Goal: Information Seeking & Learning: Understand process/instructions

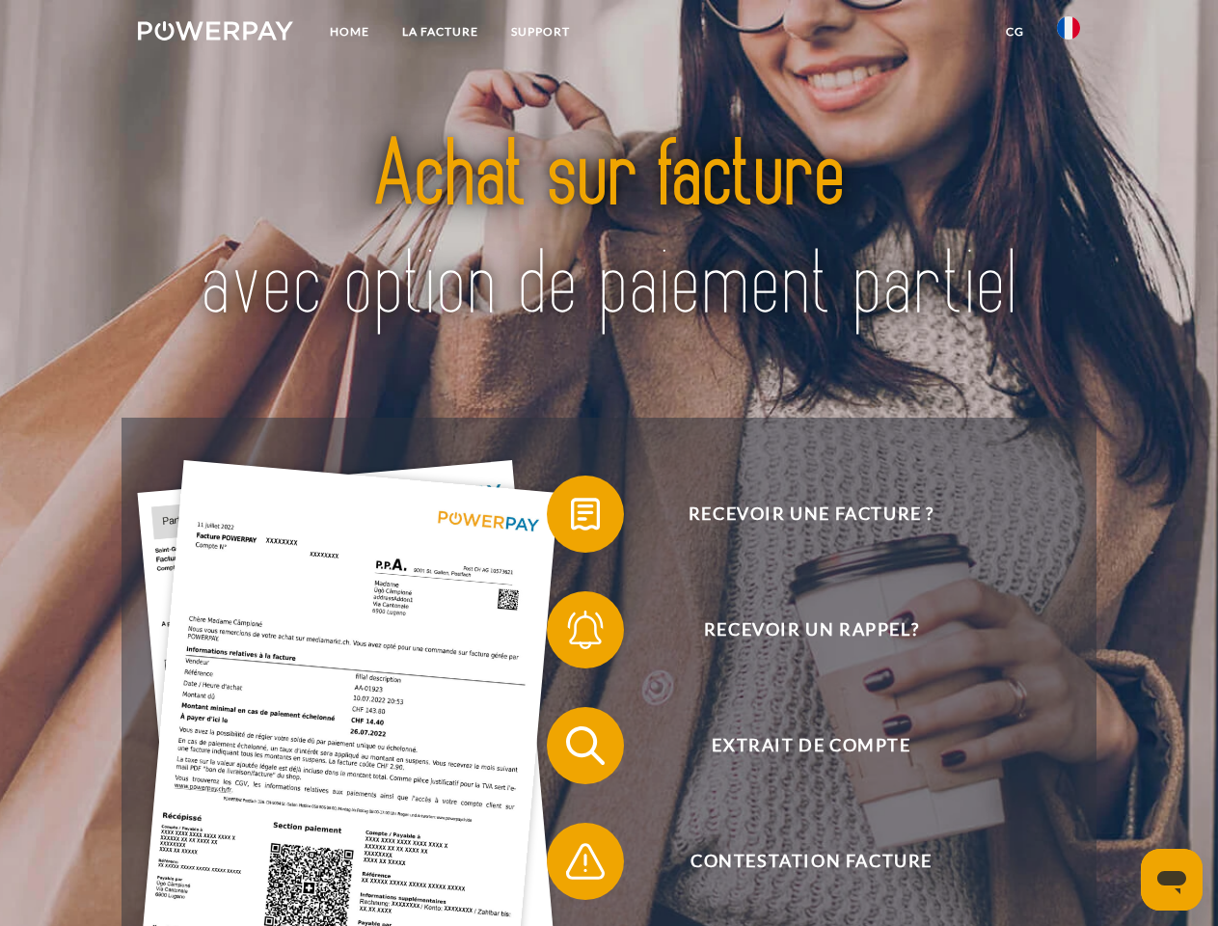
click at [215, 34] on img at bounding box center [215, 30] width 155 height 19
click at [1069, 34] on img at bounding box center [1068, 27] width 23 height 23
click at [1015, 32] on link "CG" at bounding box center [1014, 31] width 51 height 35
click at [571, 518] on span at bounding box center [556, 514] width 96 height 96
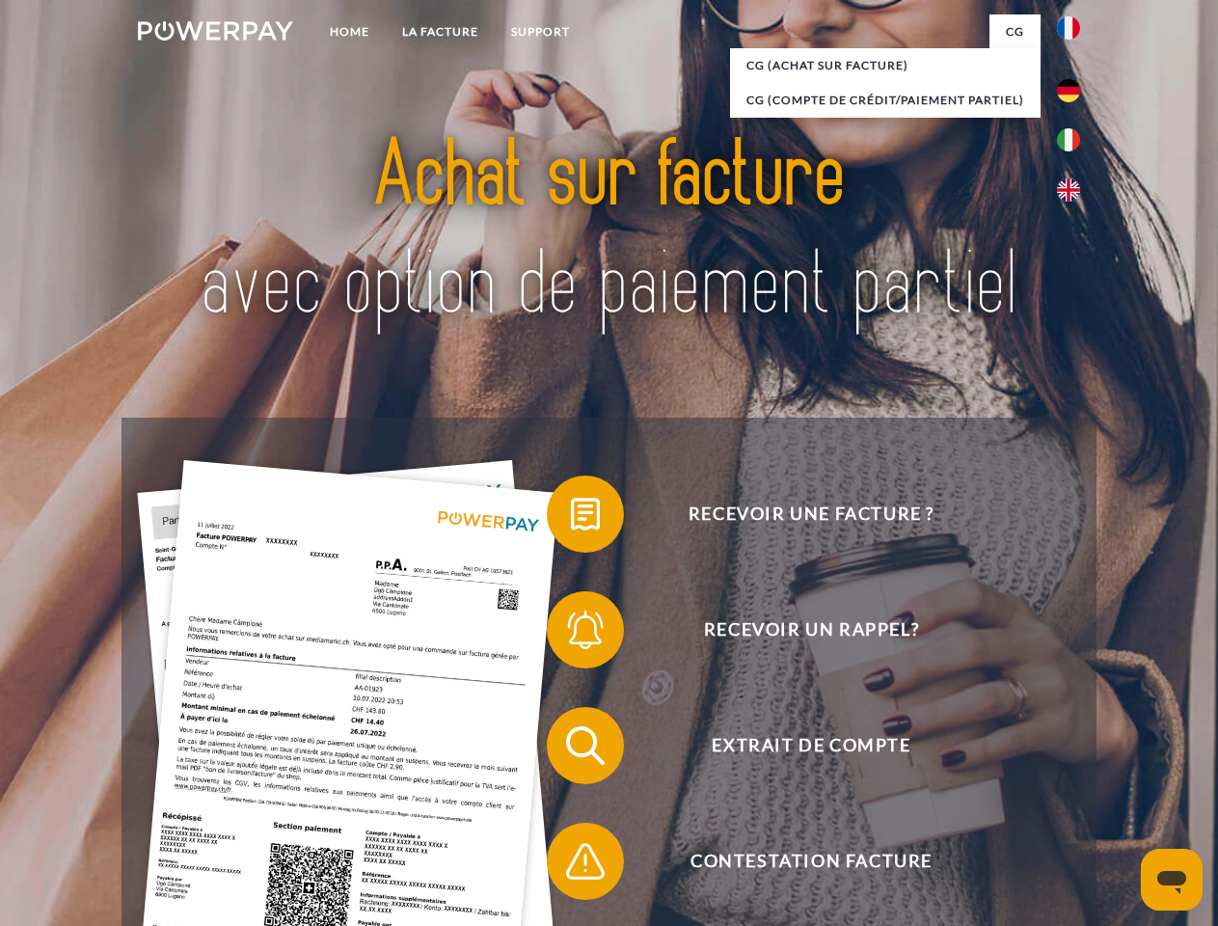
click at [571, 634] on span at bounding box center [556, 630] width 96 height 96
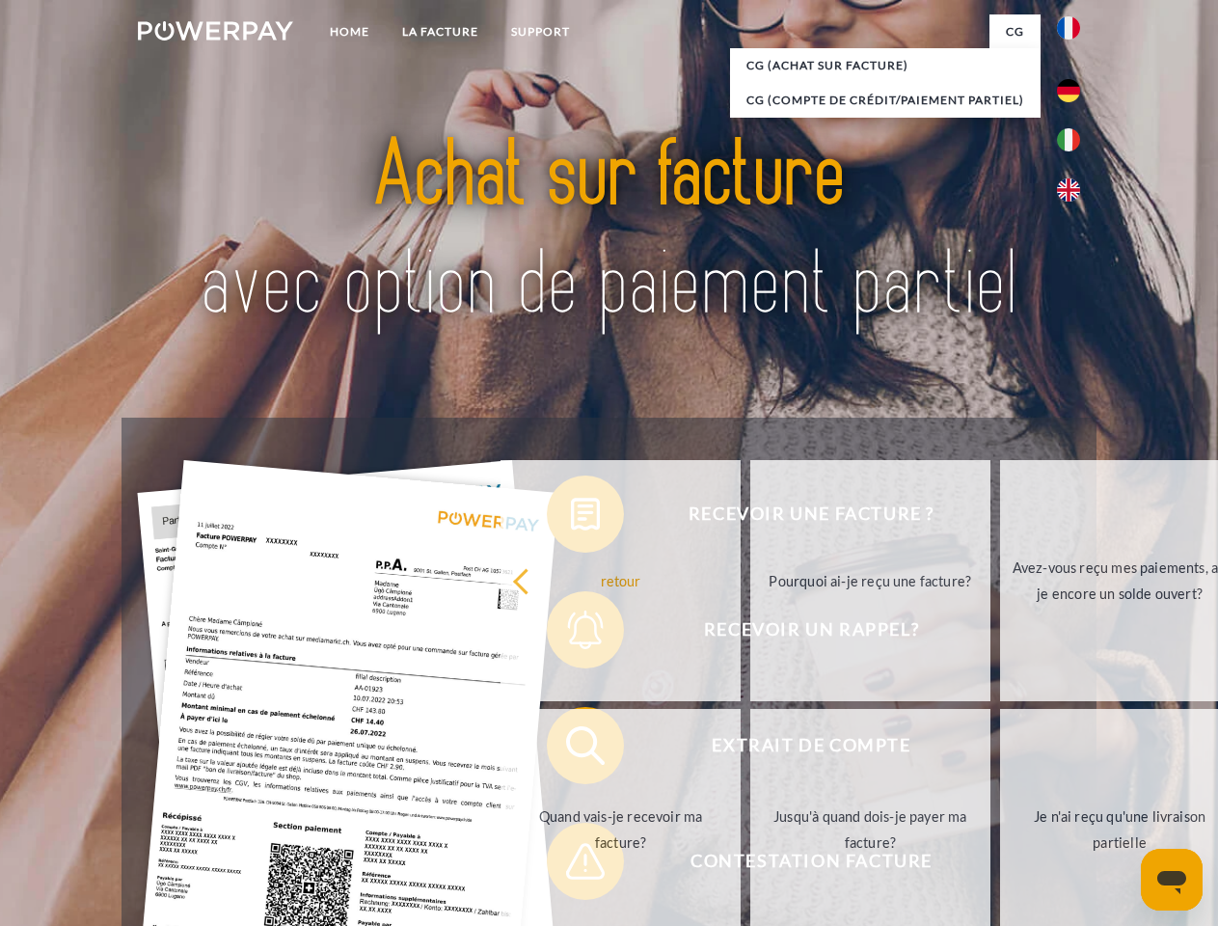
click at [750, 749] on link "Jusqu'à quand dois-je payer ma facture?" at bounding box center [870, 829] width 240 height 241
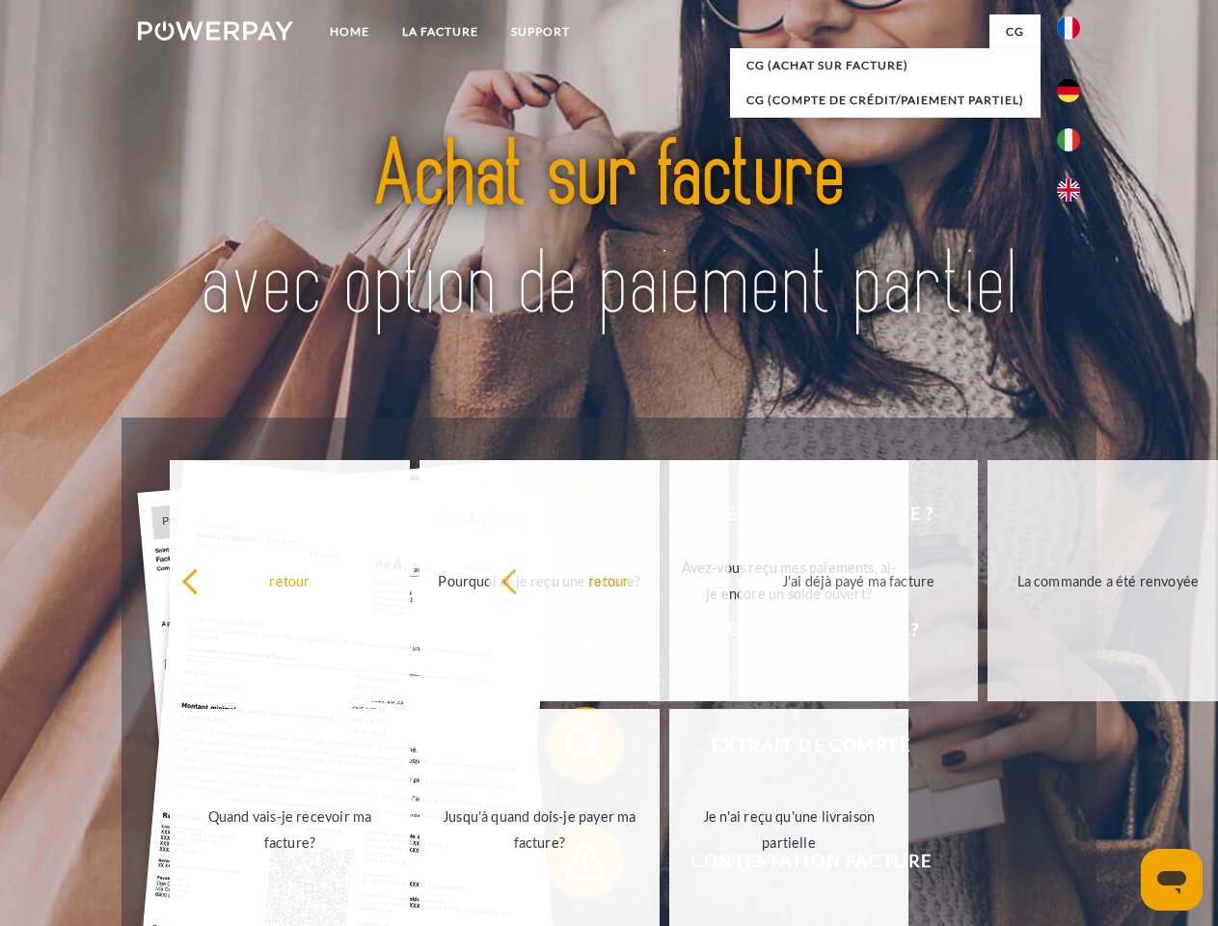
click at [571, 865] on span at bounding box center [556, 861] width 96 height 96
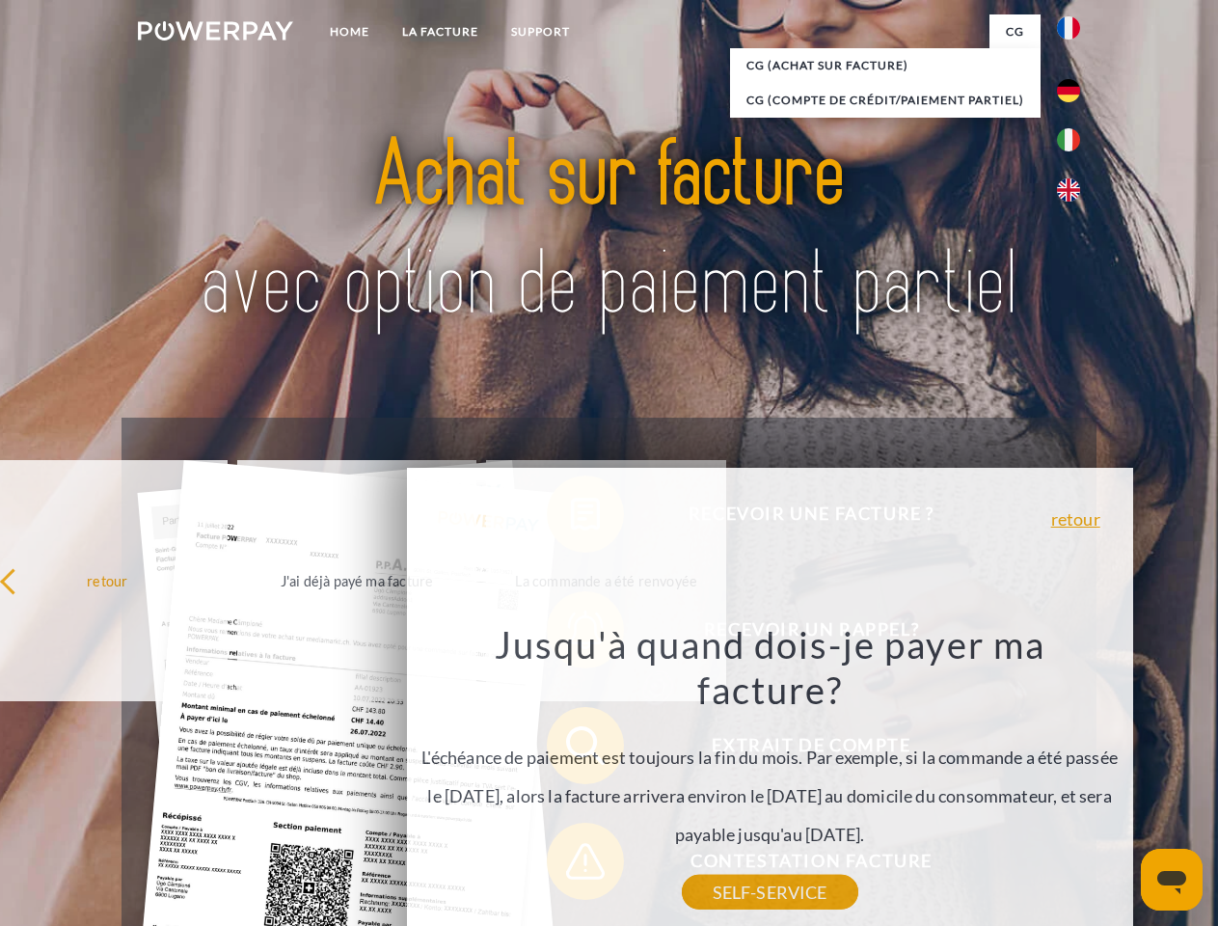
click at [1172, 879] on icon "Ouvrir la fenêtre de messagerie" at bounding box center [1171, 882] width 29 height 23
